Goal: Navigation & Orientation: Find specific page/section

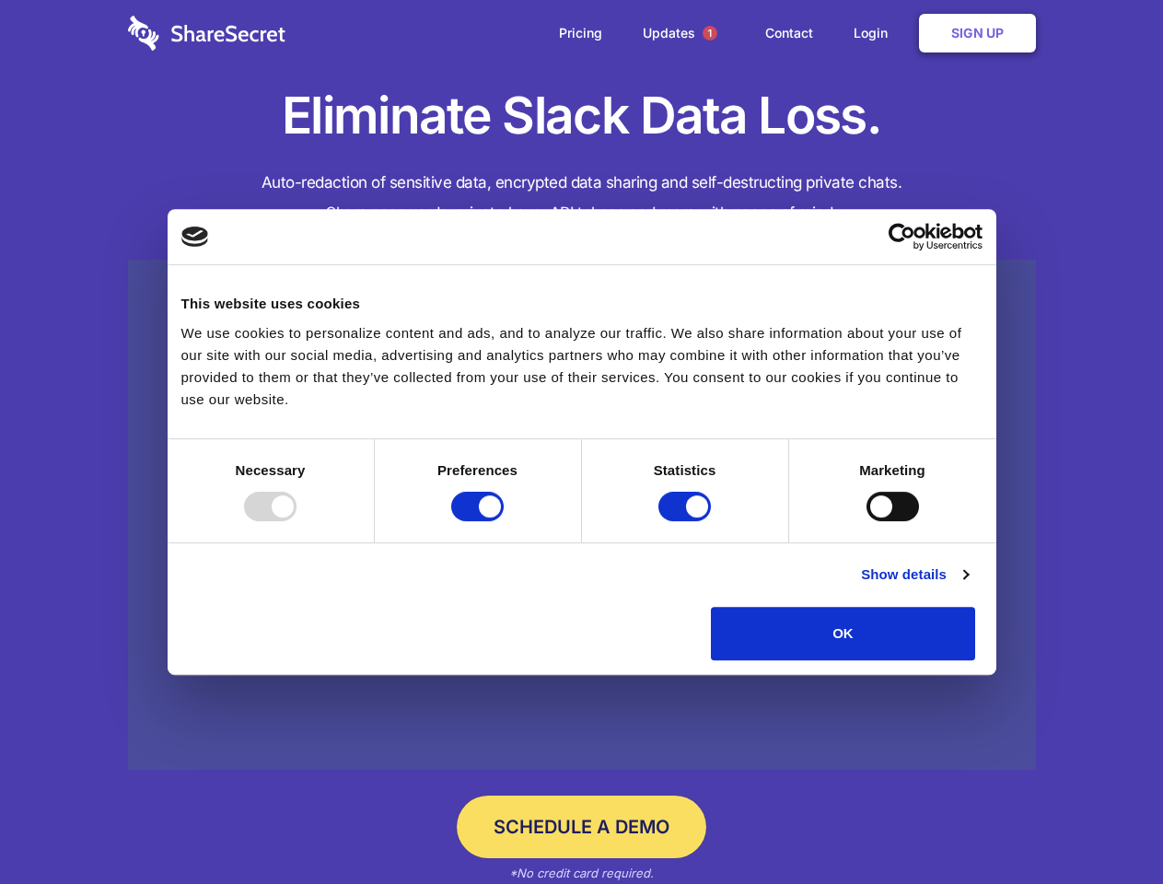
click at [297, 521] on div at bounding box center [270, 506] width 53 height 29
click at [504, 521] on input "Preferences" at bounding box center [477, 506] width 53 height 29
checkbox input "false"
click at [687, 521] on input "Statistics" at bounding box center [685, 506] width 53 height 29
checkbox input "false"
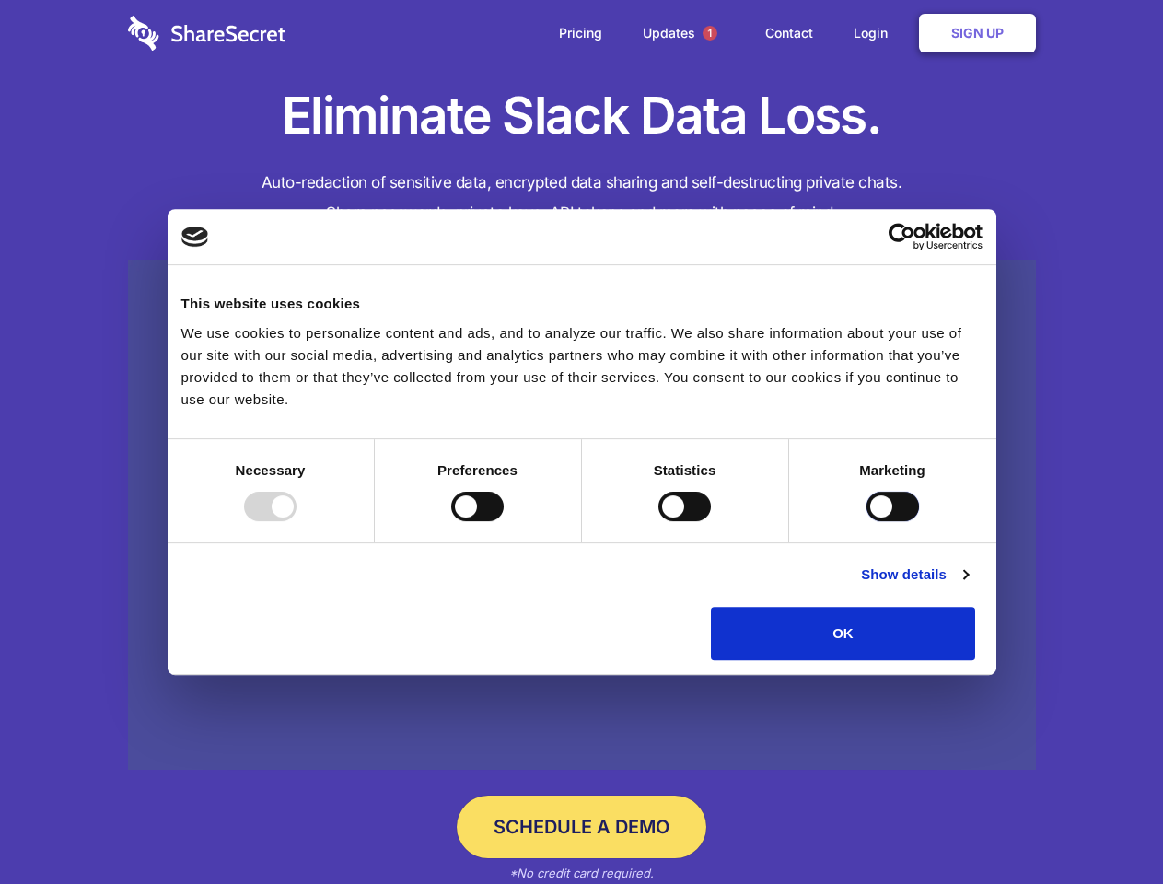
click at [867, 521] on input "Marketing" at bounding box center [893, 506] width 53 height 29
checkbox input "true"
click at [968, 586] on link "Show details" at bounding box center [914, 575] width 107 height 22
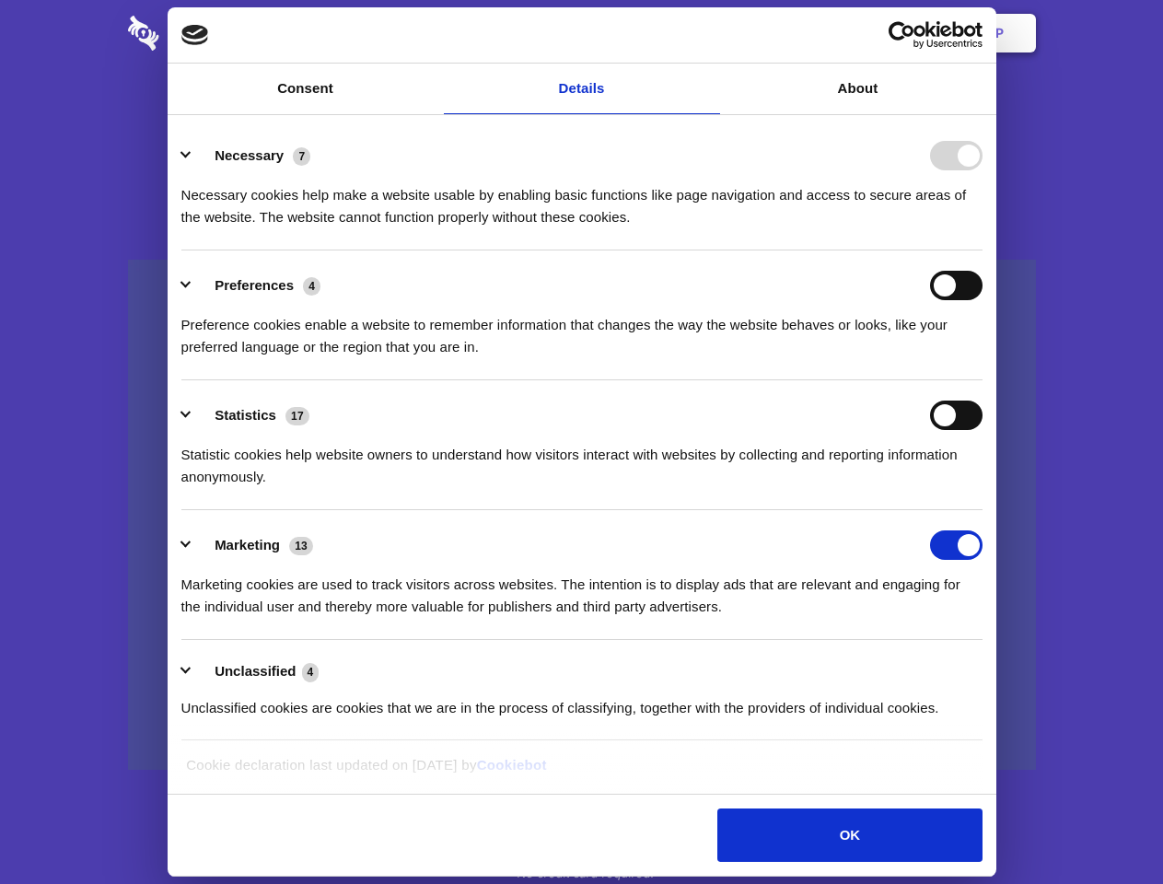
click at [983, 251] on li "Necessary 7 Necessary cookies help make a website usable by enabling basic func…" at bounding box center [581, 186] width 801 height 130
click at [709, 33] on span "1" at bounding box center [710, 33] width 15 height 15
